Goal: Task Accomplishment & Management: Manage account settings

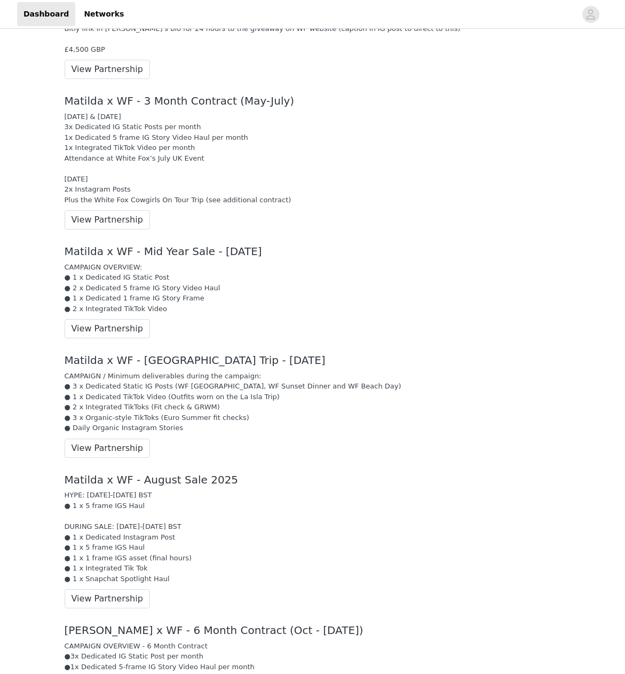
scroll to position [1317, 0]
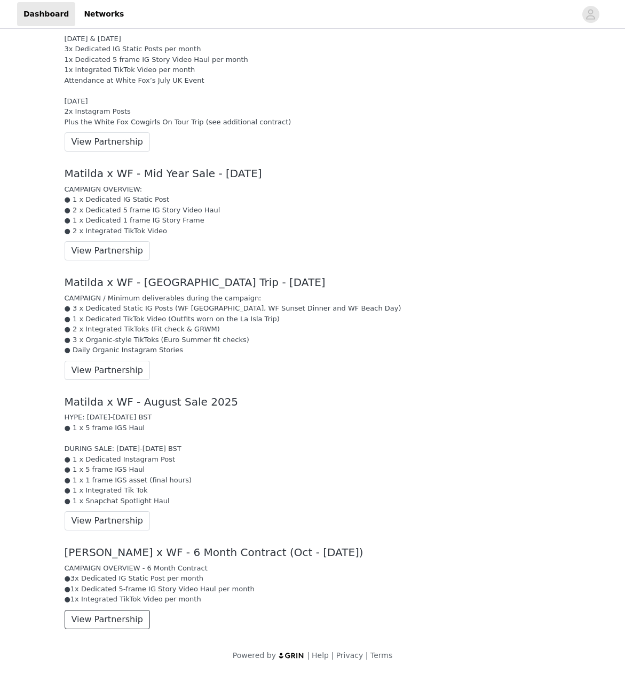
click at [123, 613] on button "View Partnership" at bounding box center [107, 619] width 85 height 19
